Goal: Task Accomplishment & Management: Use online tool/utility

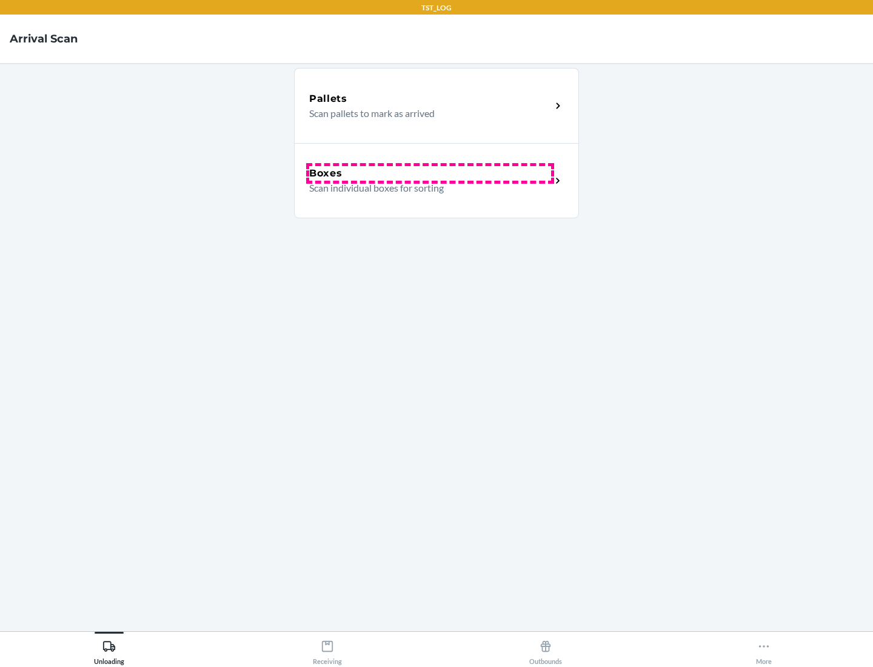
click at [430, 173] on div "Boxes" at bounding box center [430, 173] width 242 height 15
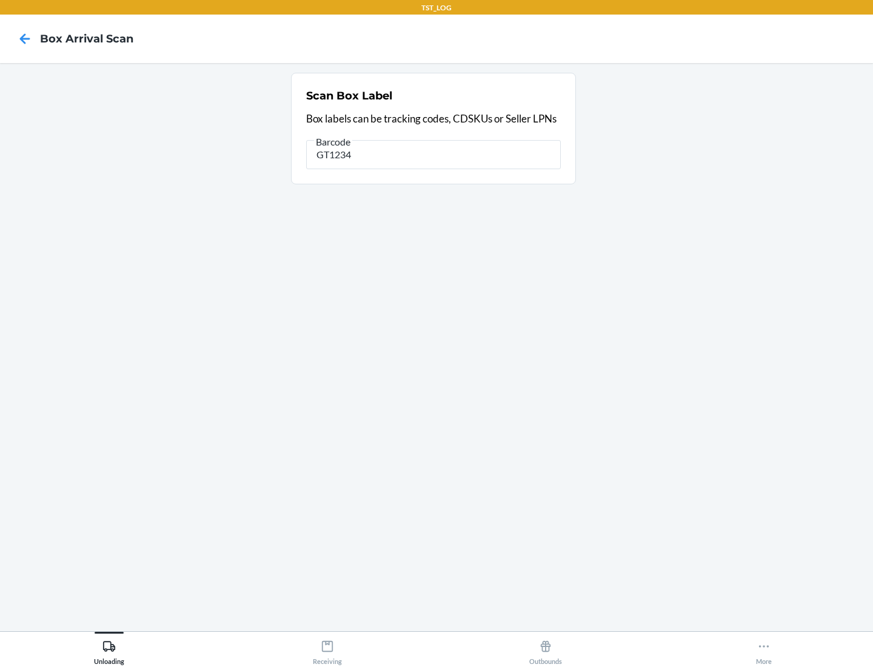
type input "GT1234"
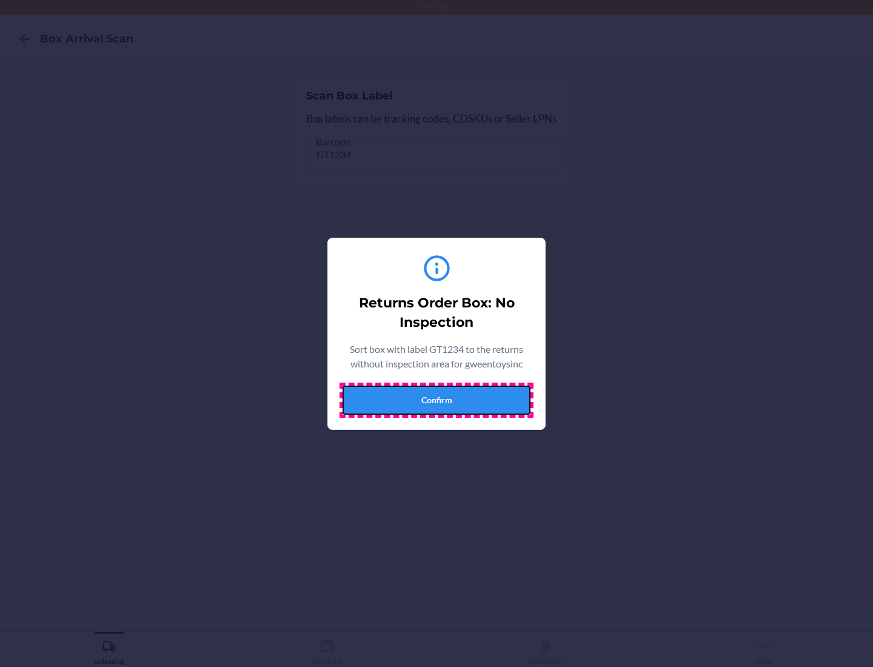
click at [437, 400] on button "Confirm" at bounding box center [437, 400] width 188 height 29
